Goal: Find specific page/section: Find specific page/section

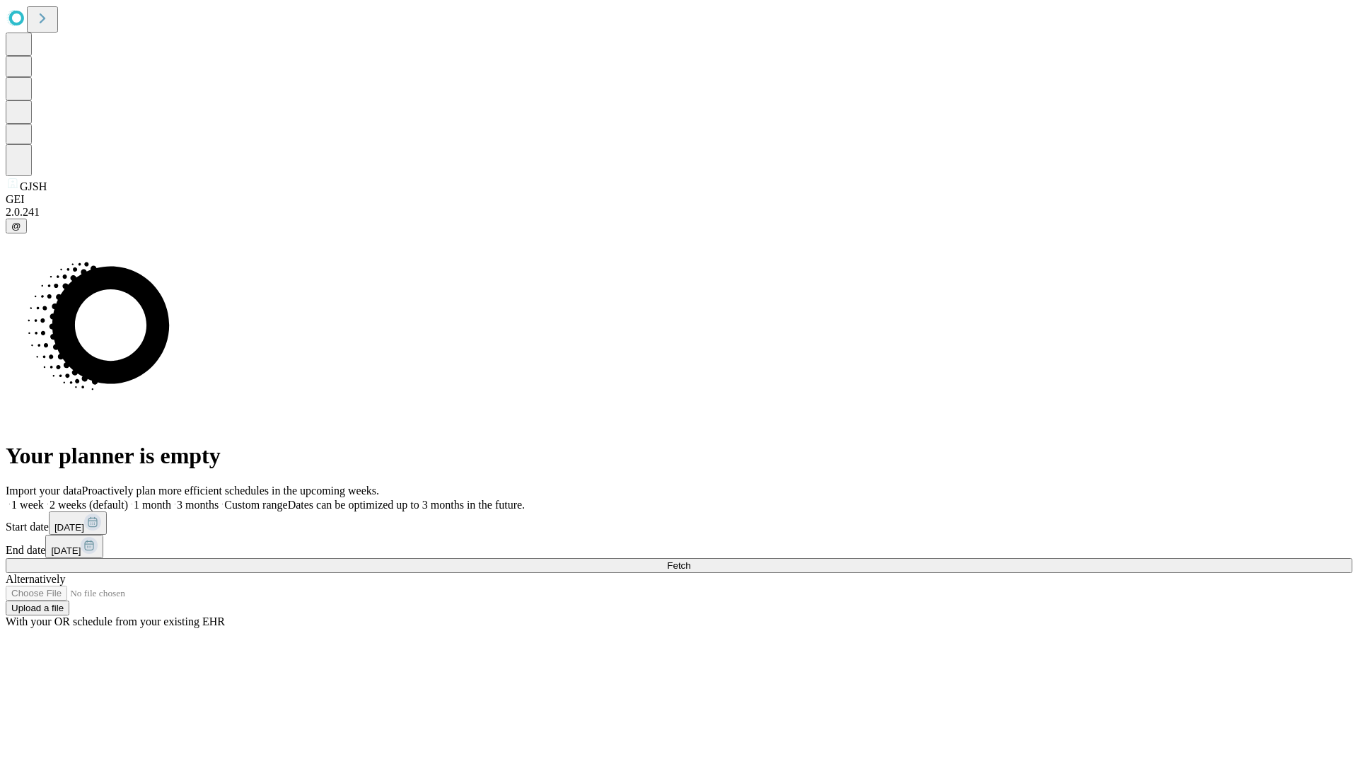
click at [690, 560] on span "Fetch" at bounding box center [678, 565] width 23 height 11
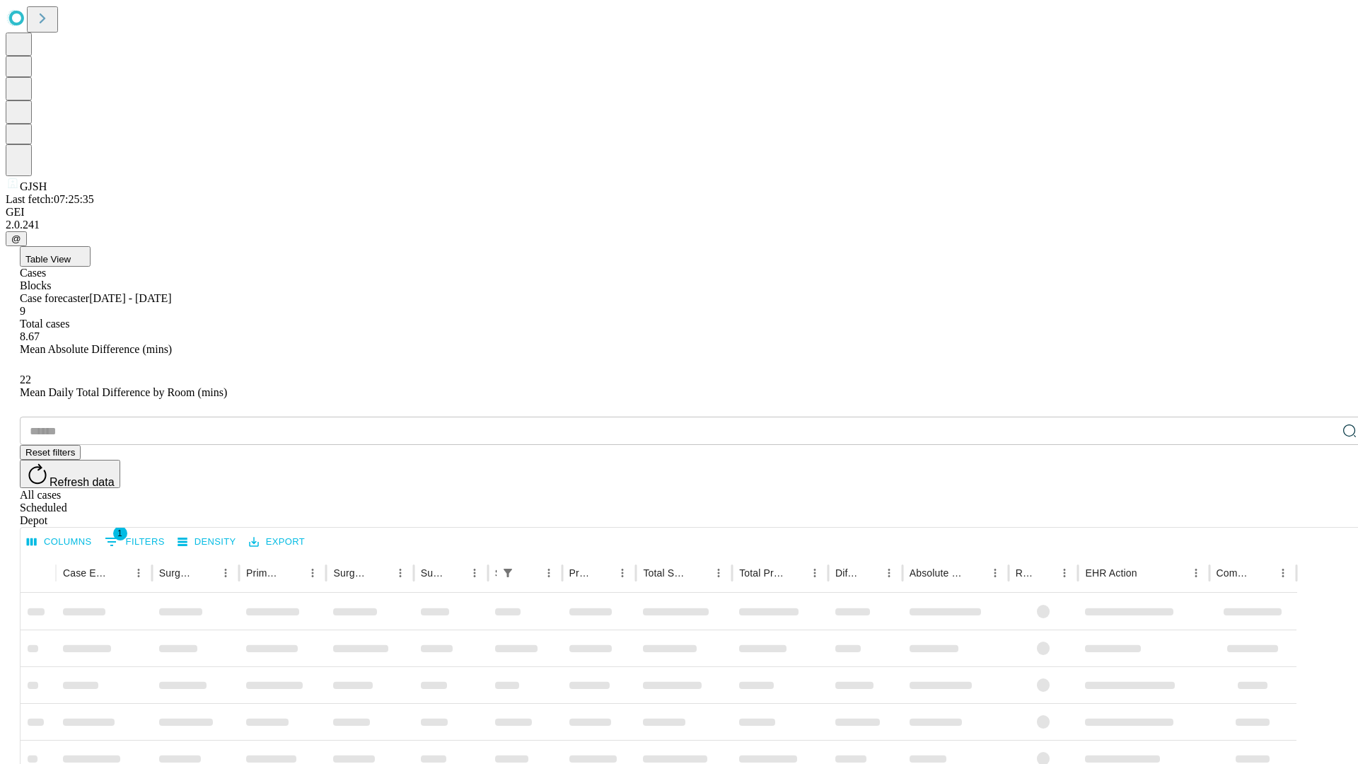
click at [1321, 514] on div "Depot" at bounding box center [693, 520] width 1347 height 13
click at [1206, 489] on div "All cases" at bounding box center [693, 495] width 1347 height 13
